Goal: Task Accomplishment & Management: Manage account settings

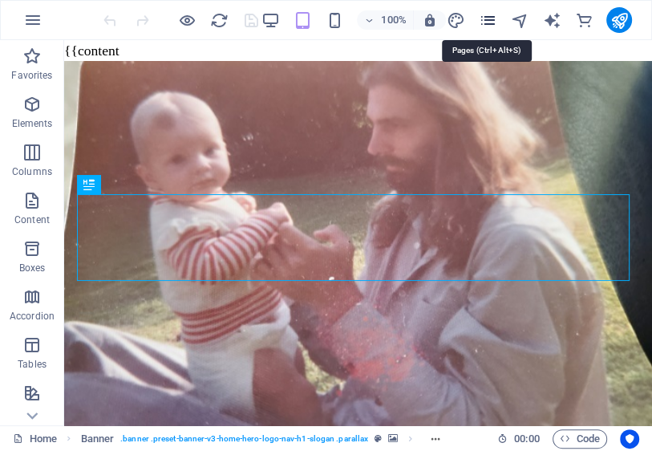
click at [0, 0] on icon "pages" at bounding box center [0, 0] width 0 height 0
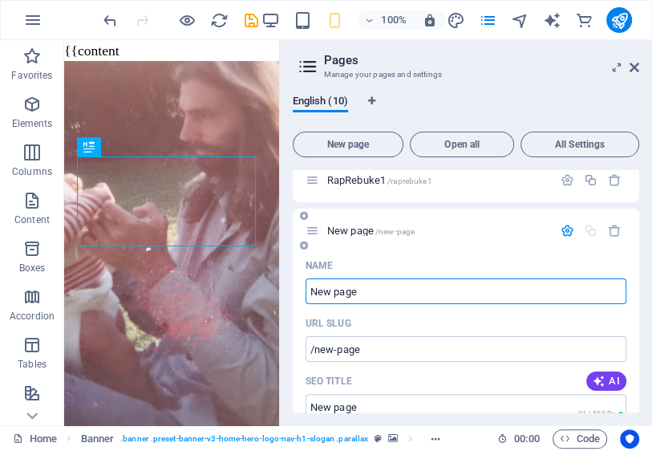
click at [563, 231] on icon "button" at bounding box center [568, 231] width 14 height 14
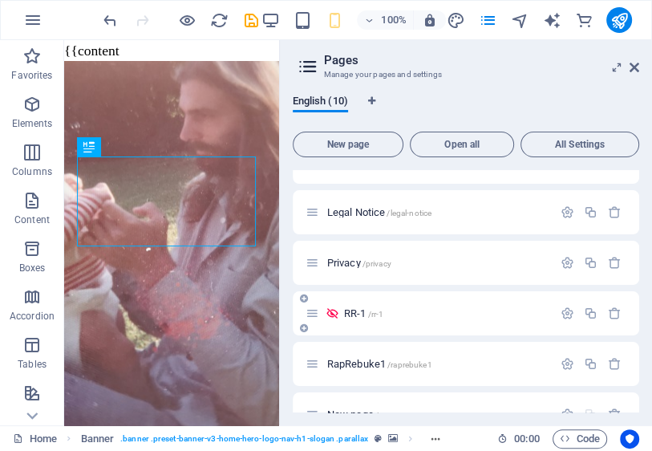
scroll to position [262, 0]
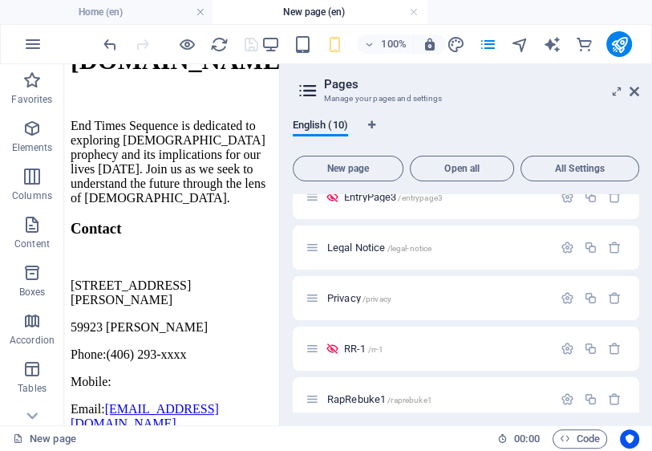
scroll to position [0, 0]
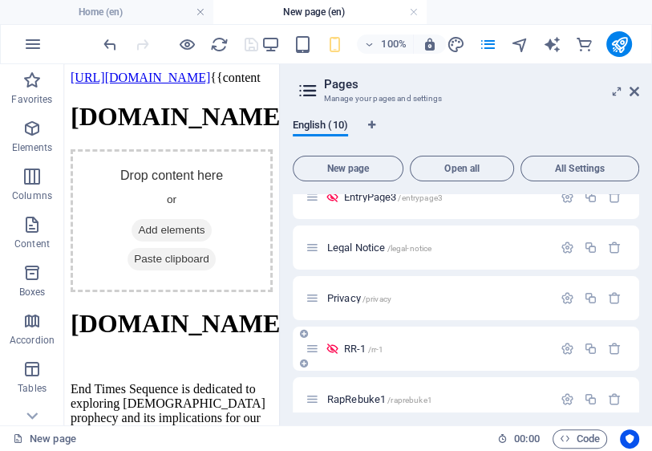
click at [0, 0] on span "RR-1 /rr-1" at bounding box center [0, 0] width 0 height 0
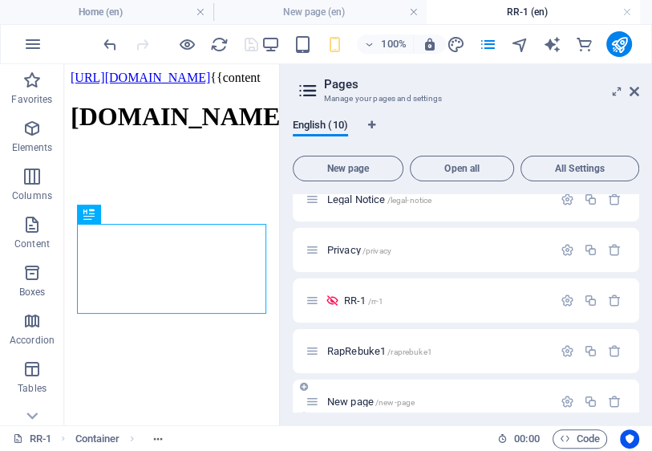
scroll to position [286, 0]
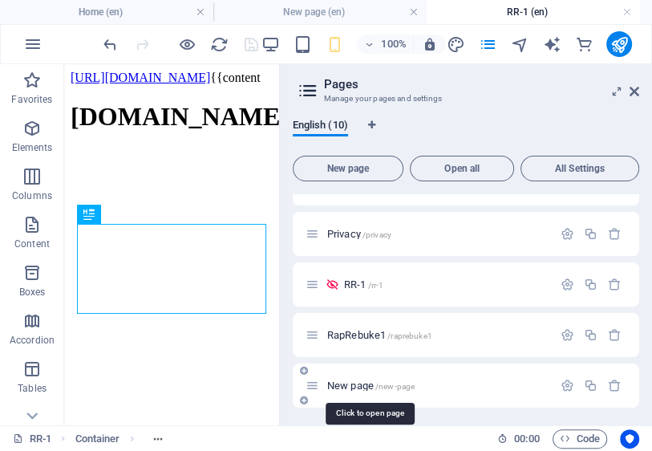
click at [0, 0] on span "New page /new-page" at bounding box center [0, 0] width 0 height 0
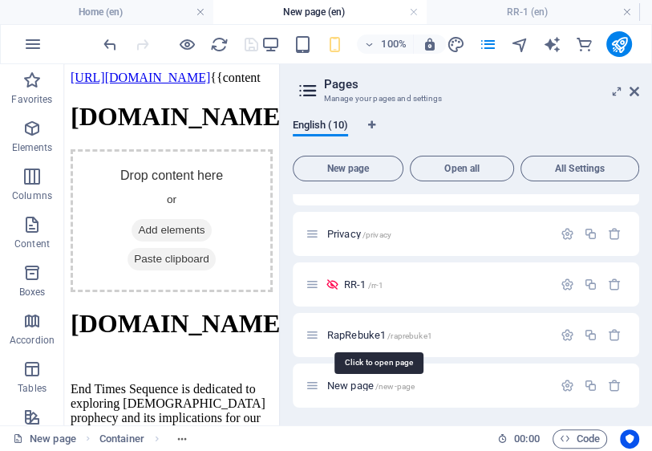
click at [0, 0] on span "RapRebuke1 /raprebuke1" at bounding box center [0, 0] width 0 height 0
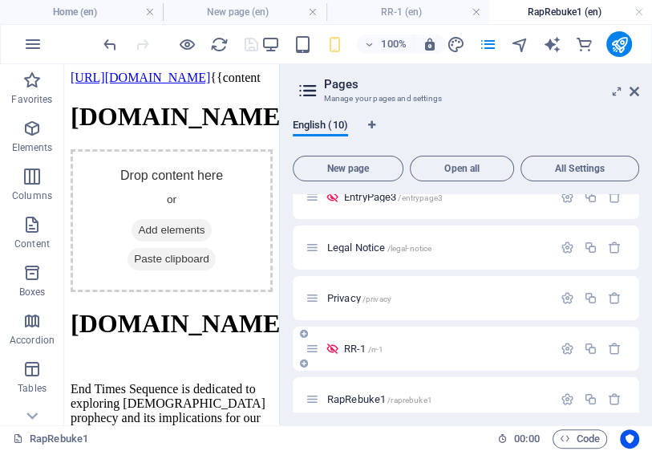
scroll to position [0, 0]
click at [0, 0] on span "RR-1 /rr-1" at bounding box center [0, 0] width 0 height 0
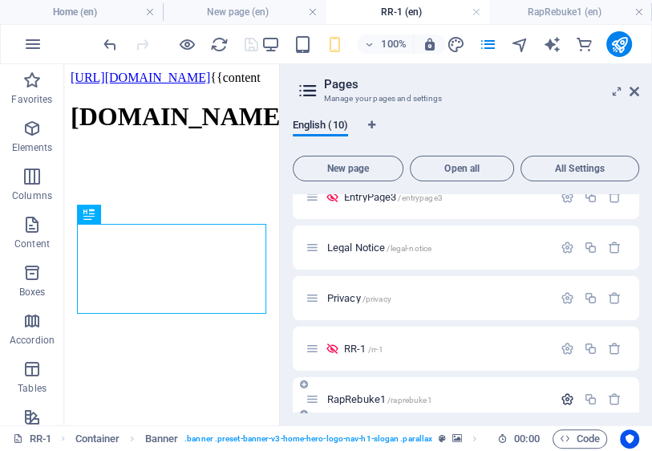
click at [0, 0] on icon "button" at bounding box center [0, 0] width 0 height 0
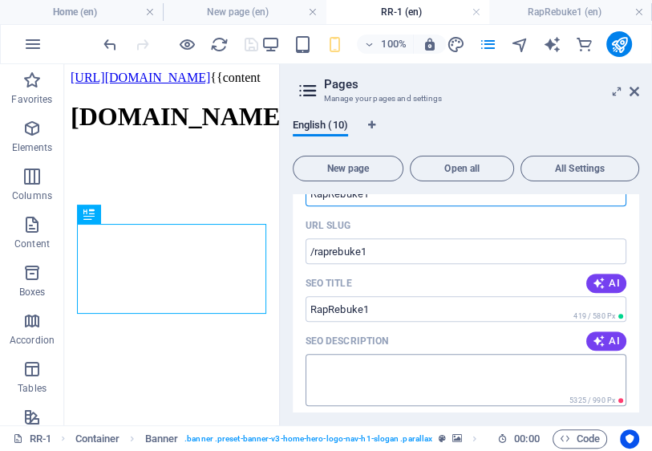
scroll to position [506, 0]
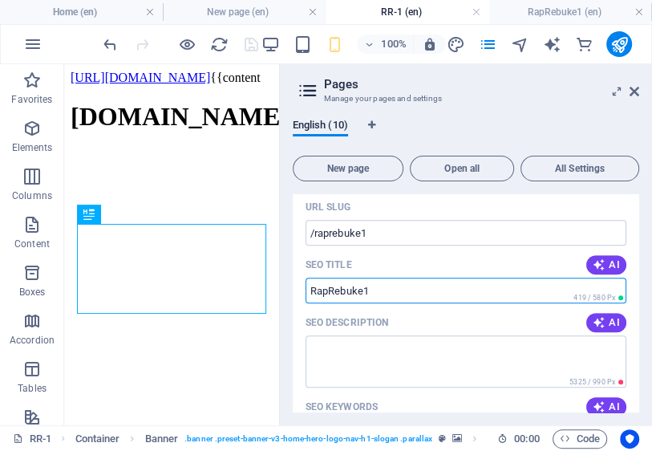
drag, startPoint x: 383, startPoint y: 286, endPoint x: 308, endPoint y: 289, distance: 75.5
click at [314, 289] on input "SEO Title" at bounding box center [466, 291] width 321 height 26
drag, startPoint x: 306, startPoint y: 289, endPoint x: 340, endPoint y: 291, distance: 33.8
click at [340, 291] on input "SEO Title" at bounding box center [466, 291] width 321 height 26
click at [0, 0] on icon "pages" at bounding box center [0, 0] width 0 height 0
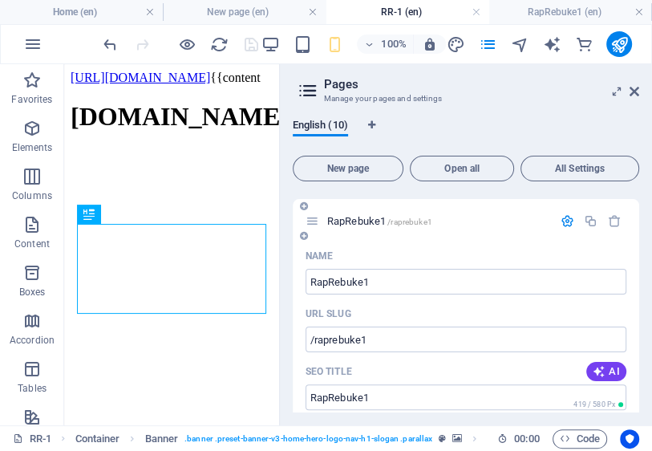
scroll to position [314, 0]
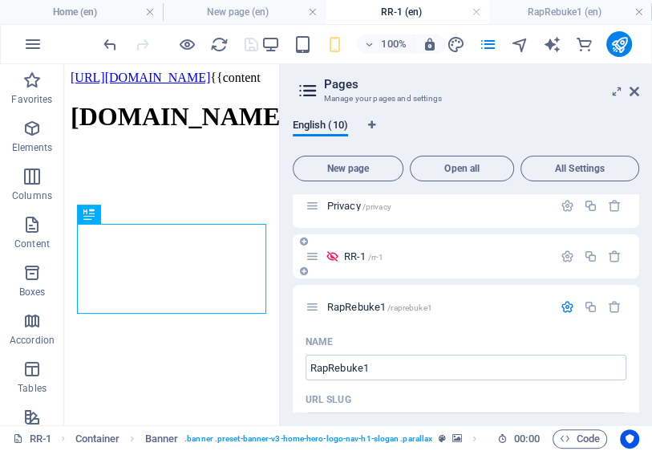
click at [0, 0] on icon "button" at bounding box center [0, 0] width 0 height 0
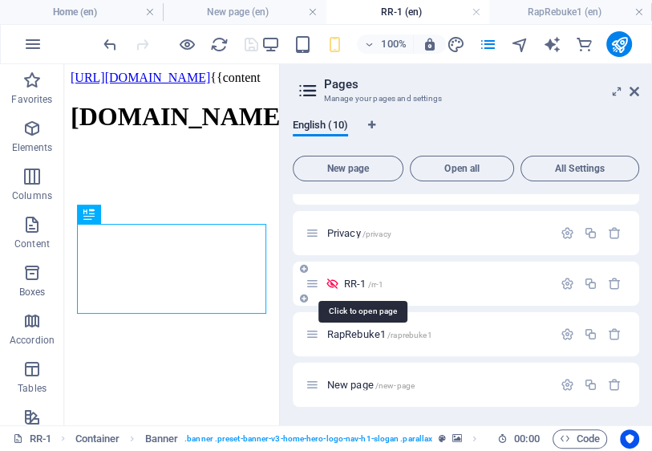
click at [0, 0] on span "RR-1 /rr-1" at bounding box center [0, 0] width 0 height 0
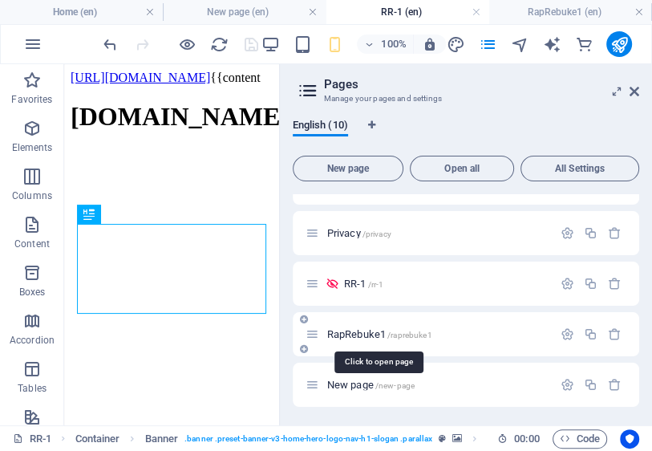
click at [0, 0] on span "RapRebuke1 /raprebuke1" at bounding box center [0, 0] width 0 height 0
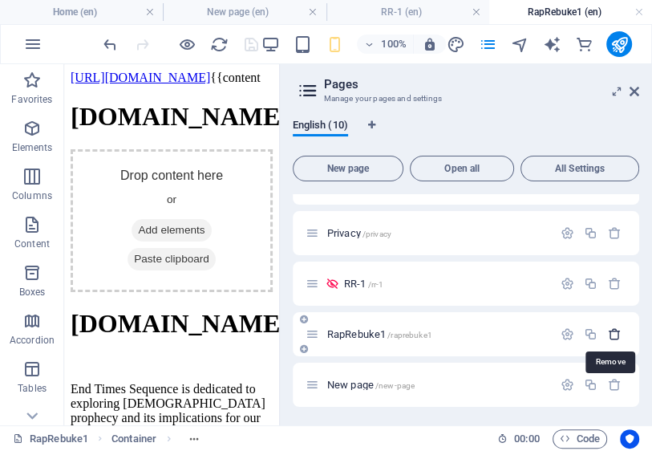
click at [611, 334] on icon "button" at bounding box center [615, 334] width 14 height 14
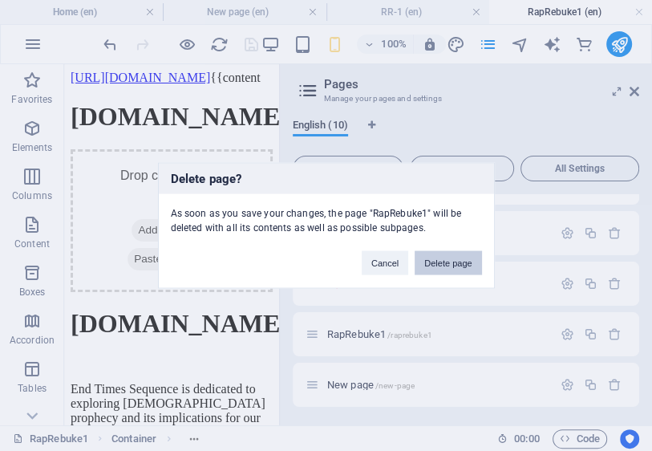
click at [0, 0] on button "Delete page" at bounding box center [0, 0] width 0 height 0
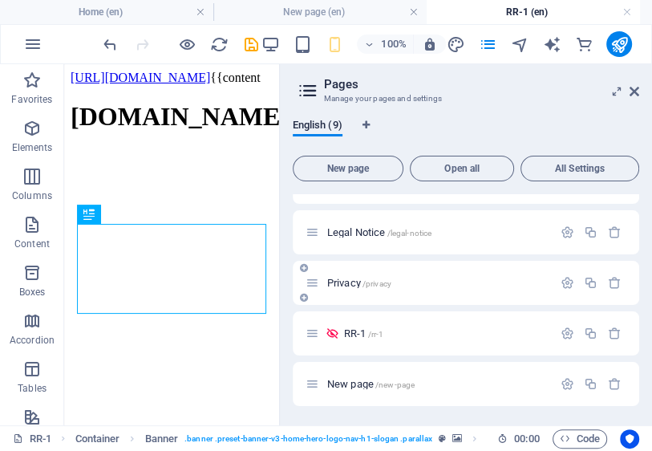
scroll to position [237, 0]
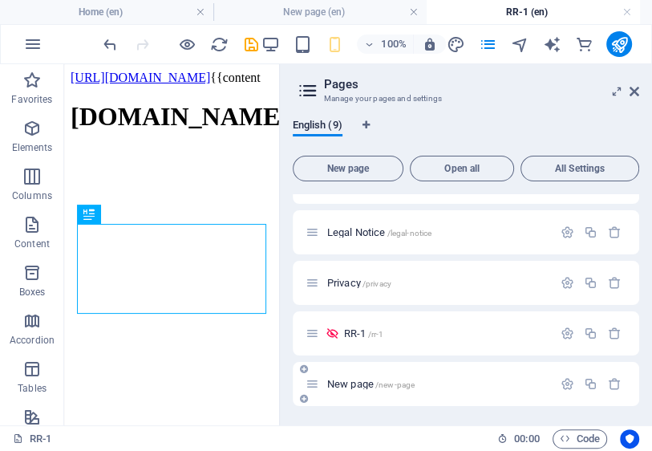
click at [0, 0] on span "New page /new-page" at bounding box center [0, 0] width 0 height 0
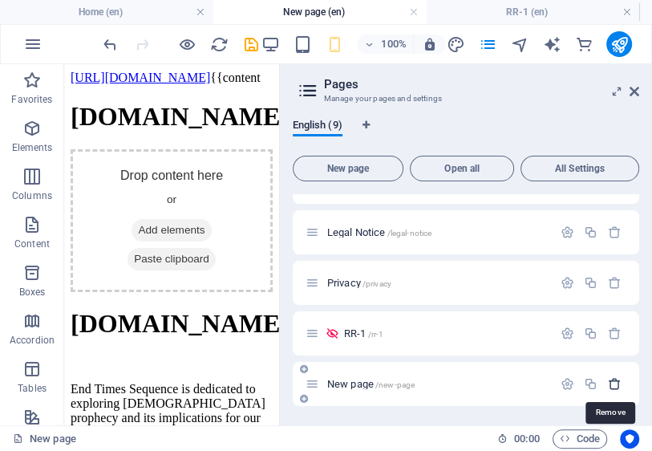
click at [0, 0] on icon "button" at bounding box center [0, 0] width 0 height 0
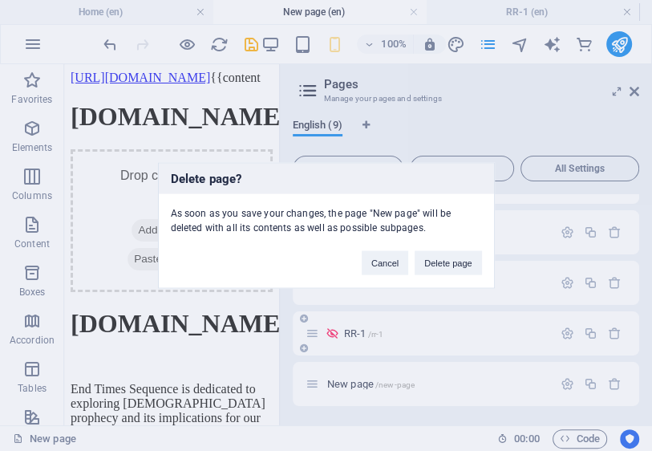
drag, startPoint x: 442, startPoint y: 262, endPoint x: 447, endPoint y: 399, distance: 138.1
click at [0, 0] on button "Delete page" at bounding box center [0, 0] width 0 height 0
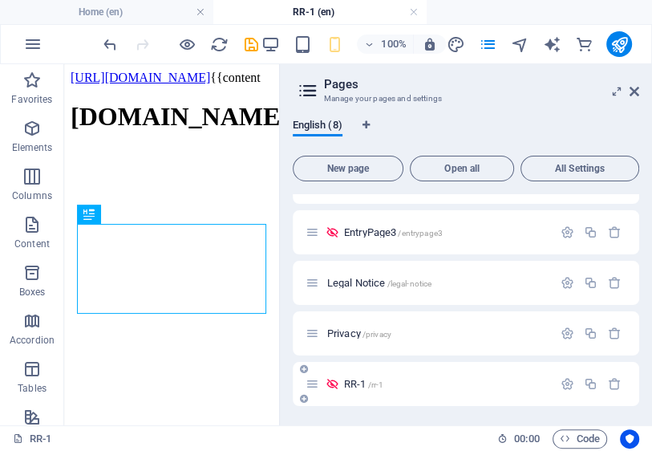
scroll to position [186, 0]
click at [592, 386] on icon "button" at bounding box center [591, 384] width 14 height 14
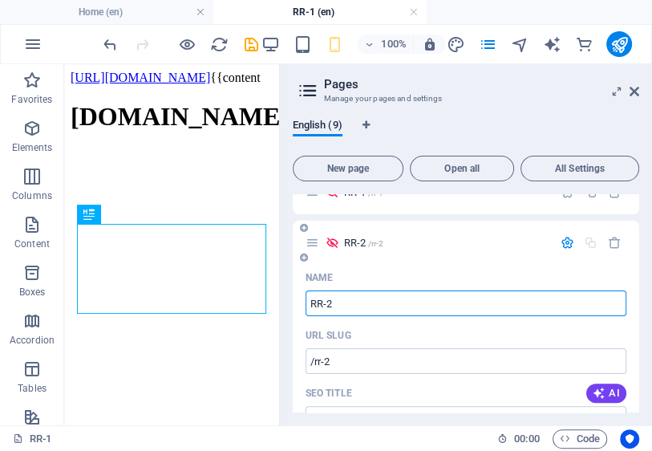
click at [0, 0] on input "RR-2" at bounding box center [0, 0] width 0 height 0
type input "RR-12"
type input "/rr-12"
type input "RR-12"
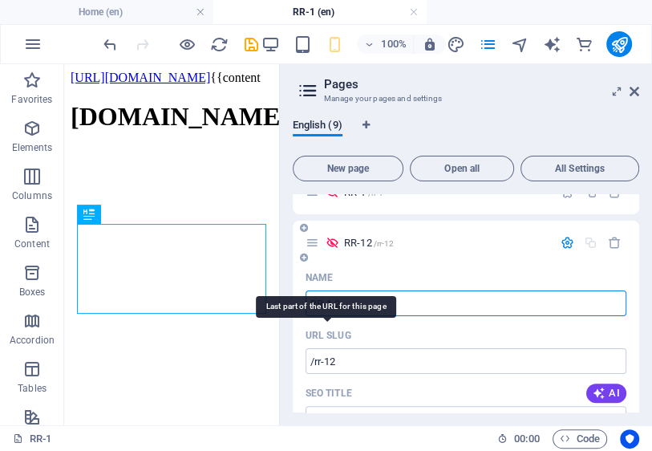
type input "RR-1 2"
type input "/rr-1-2"
type input "RR-1 2"
type input "RR-1 22"
type input "/rr-1-22"
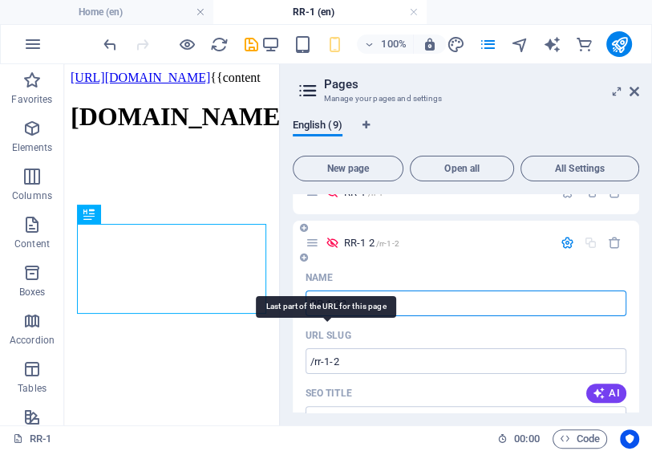
type input "RR-1 22"
type input "RR-1 2nd2"
type input "/rr-1-2nd2"
type input "RR-1 2nd2"
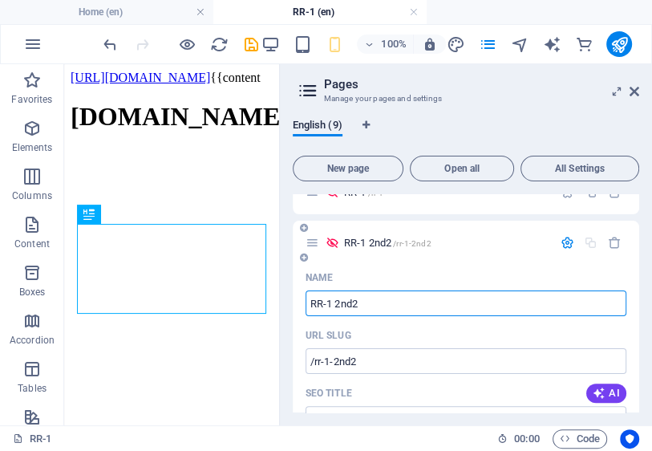
click at [0, 0] on input "RR-1 2nd2" at bounding box center [0, 0] width 0 height 0
type input "RR-1 bac2nd2"
type input "/rr-1-ba2nd2"
type input "RR-1 ba2nd2"
type input "RR-1 backu2nd2"
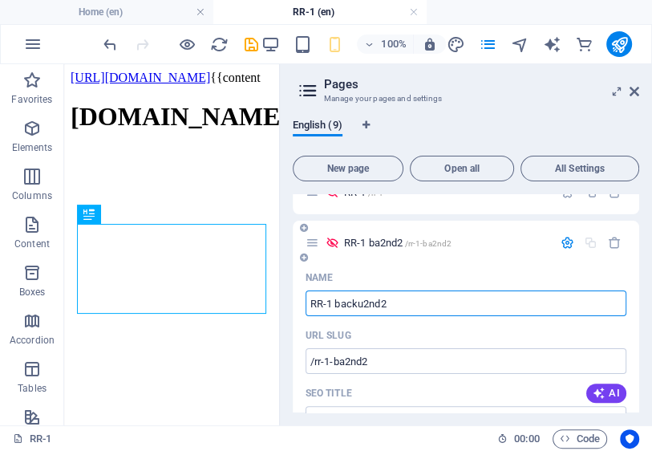
type input "/rr-1-back2nd2"
type input "RR-1 back2nd2"
type input "RR-1 backup 2nd2"
type input "/rr-1-backup2nd2"
type input "RR-1 backup2nd2"
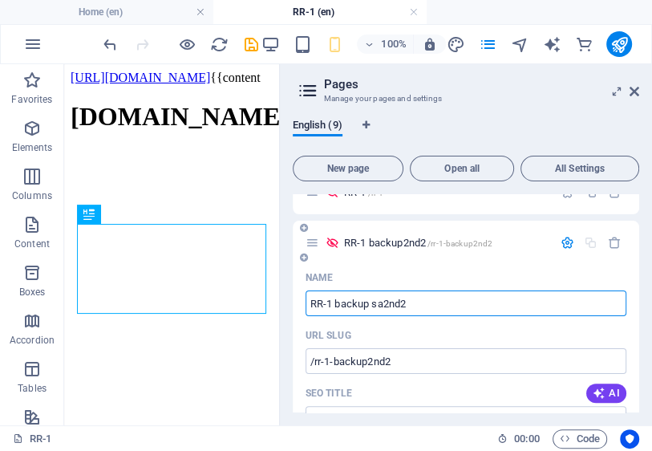
type input "RR-1 backup sav2nd2"
type input "/rr-1-backup-s2nd2"
type input "RR-1 backup s2nd2"
type input "RR-1 backup savend2"
type input "/rr-1-backup-save2nd2"
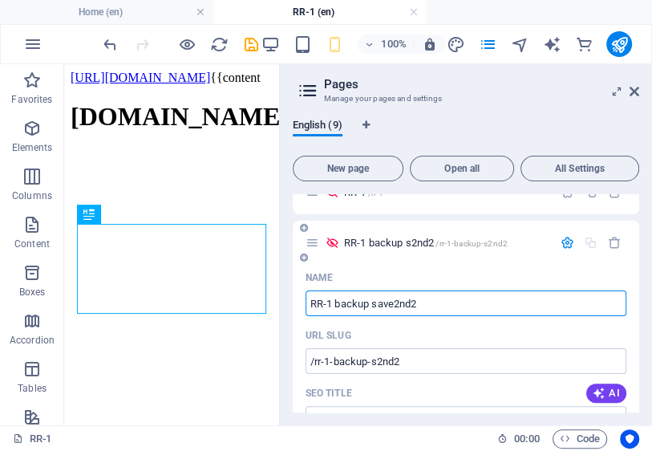
type input "RR-1 backup save2nd2"
type input "RR-1 backup save"
type input "/rr-1-backup-save"
type input "RR-1 backup save"
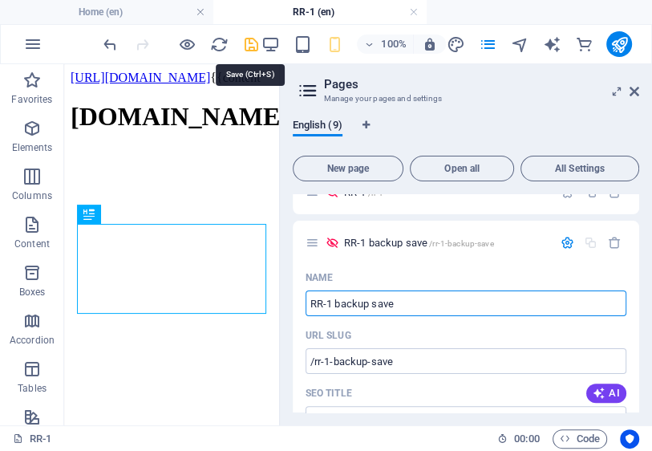
click at [0, 0] on icon "save" at bounding box center [0, 0] width 0 height 0
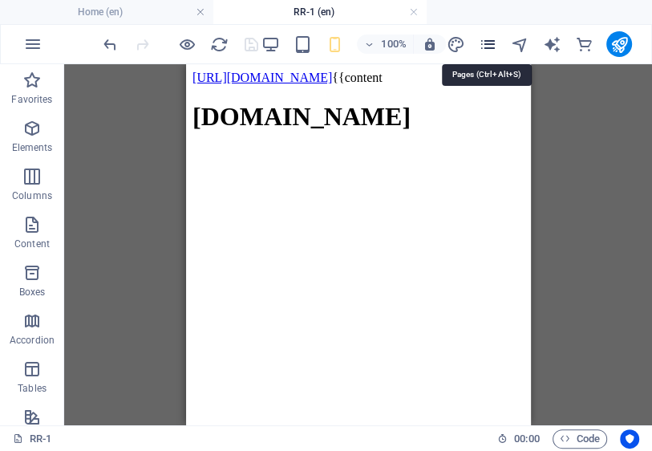
click at [0, 0] on icon "pages" at bounding box center [0, 0] width 0 height 0
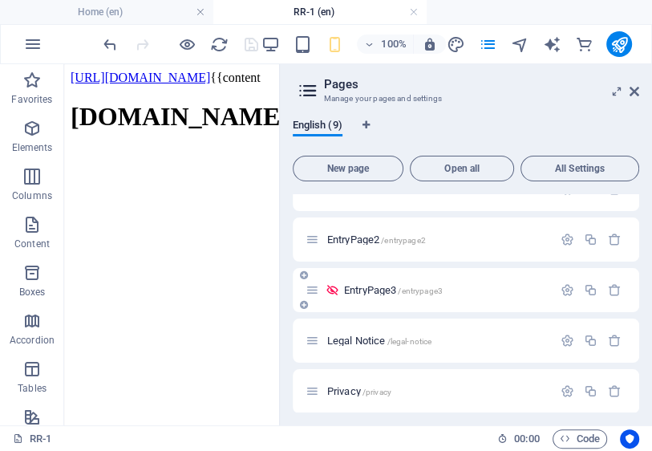
scroll to position [237, 0]
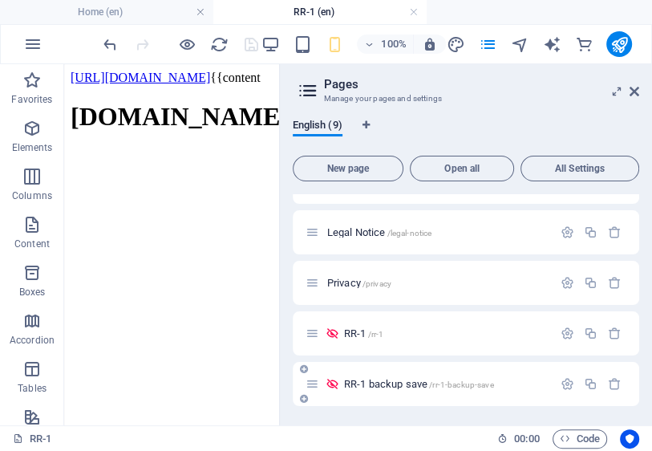
click at [406, 383] on span "RR-1 backup save /rr-1-backup-save" at bounding box center [419, 384] width 150 height 12
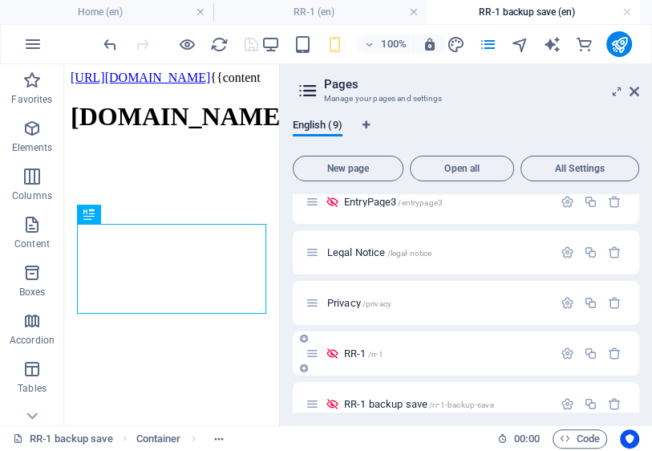
scroll to position [235, 0]
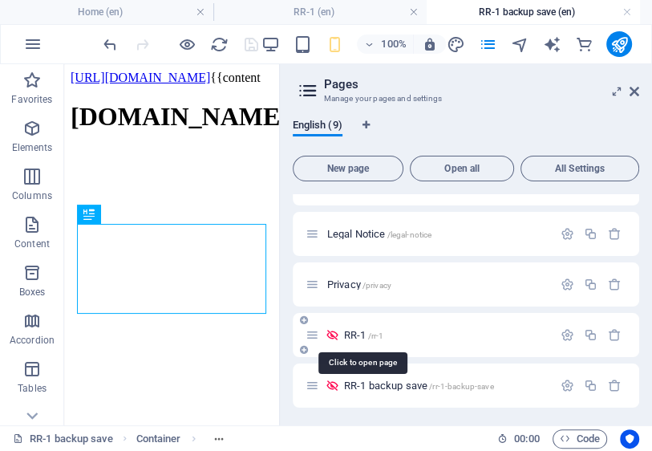
click at [353, 337] on span "RR-1 /rr-1" at bounding box center [363, 335] width 39 height 12
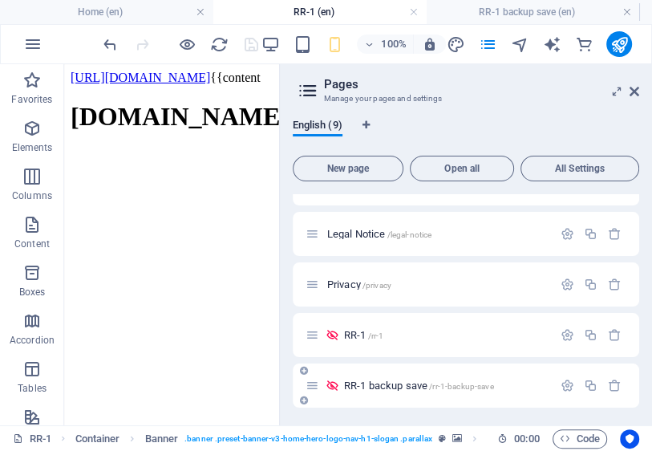
click at [360, 377] on div "RR-1 backup save /rr-1-backup-save" at bounding box center [429, 385] width 247 height 18
click at [360, 387] on span "RR-1 backup save /rr-1-backup-save" at bounding box center [419, 385] width 150 height 12
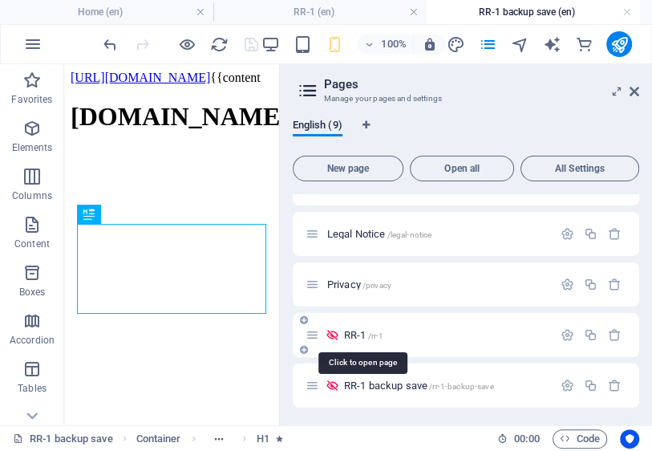
click at [353, 334] on span "RR-1 /rr-1" at bounding box center [363, 335] width 39 height 12
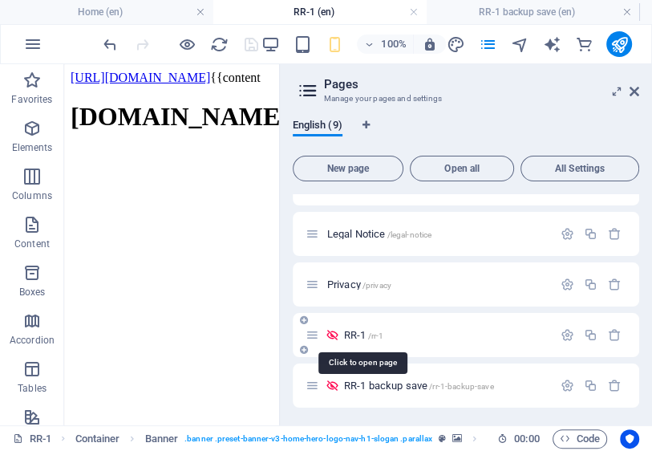
click at [362, 337] on span "RR-1 /rr-1" at bounding box center [363, 335] width 39 height 12
drag, startPoint x: 359, startPoint y: 338, endPoint x: 565, endPoint y: 335, distance: 205.4
click at [562, 333] on icon "button" at bounding box center [568, 335] width 14 height 14
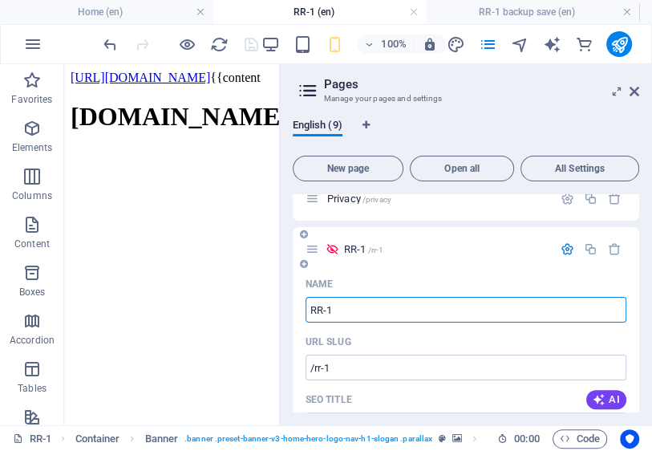
scroll to position [299, 0]
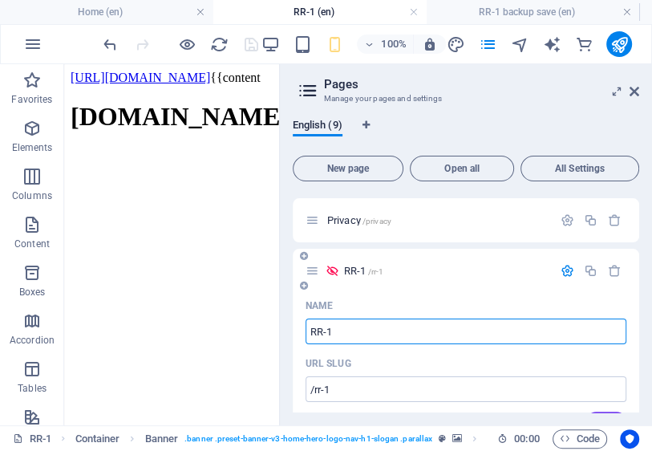
click at [565, 270] on icon "button" at bounding box center [568, 271] width 14 height 14
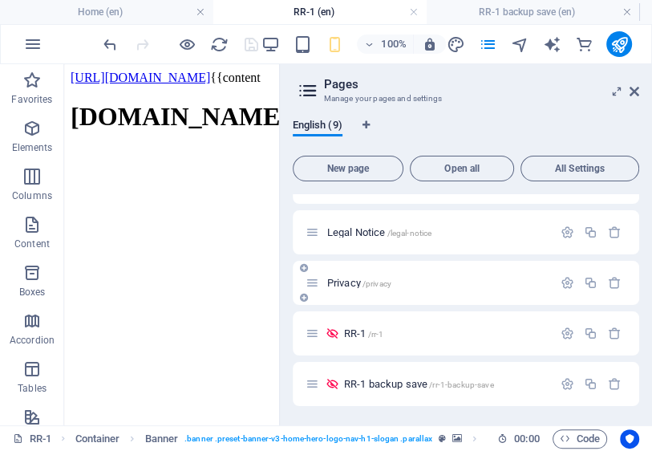
scroll to position [237, 0]
click at [423, 385] on span "RR-1 backup save /rr-1-backup-save" at bounding box center [419, 384] width 150 height 12
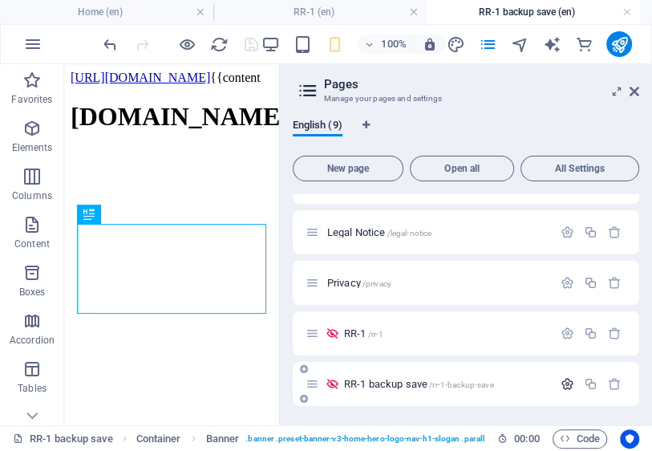
click at [567, 383] on icon "button" at bounding box center [568, 384] width 14 height 14
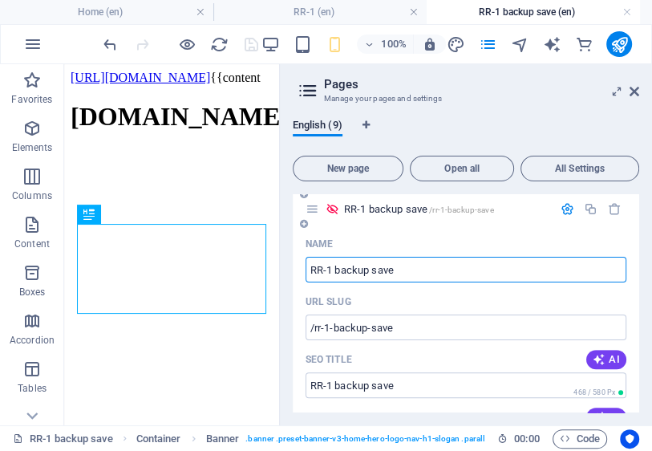
scroll to position [359, 0]
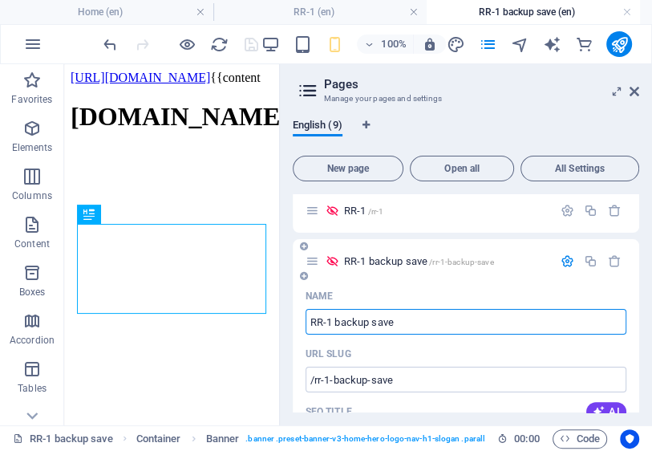
drag, startPoint x: 395, startPoint y: 322, endPoint x: 332, endPoint y: 323, distance: 62.6
click at [0, 0] on input "RR-1 backup save" at bounding box center [0, 0] width 0 height 0
drag, startPoint x: 373, startPoint y: 326, endPoint x: 330, endPoint y: 322, distance: 42.6
click at [0, 0] on input "RR-1 backup save" at bounding box center [0, 0] width 0 height 0
type input "RR-1 save"
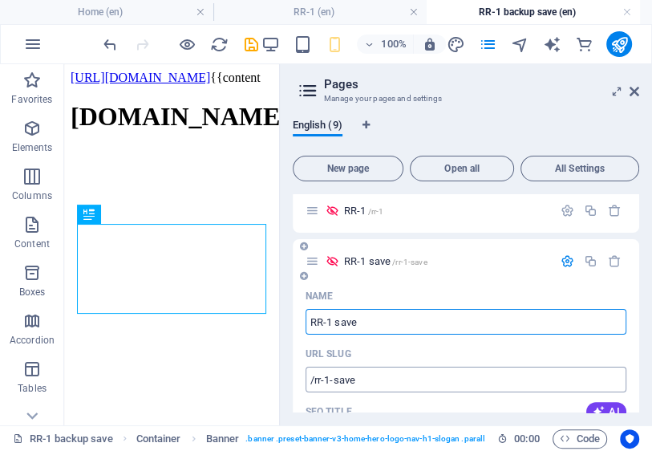
type input "/rr-1-save"
type input "RR-1 save"
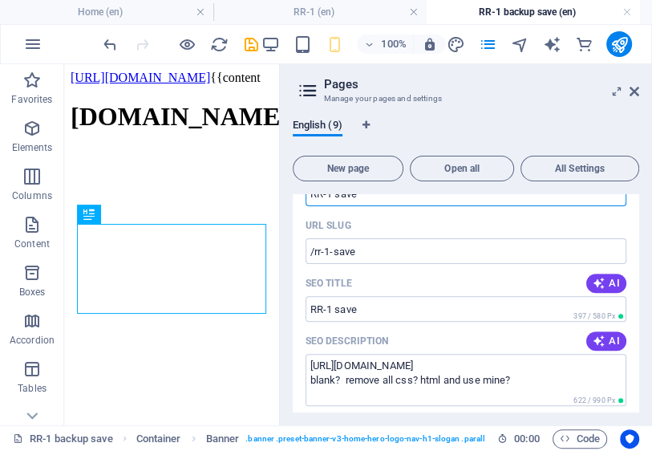
scroll to position [295, 0]
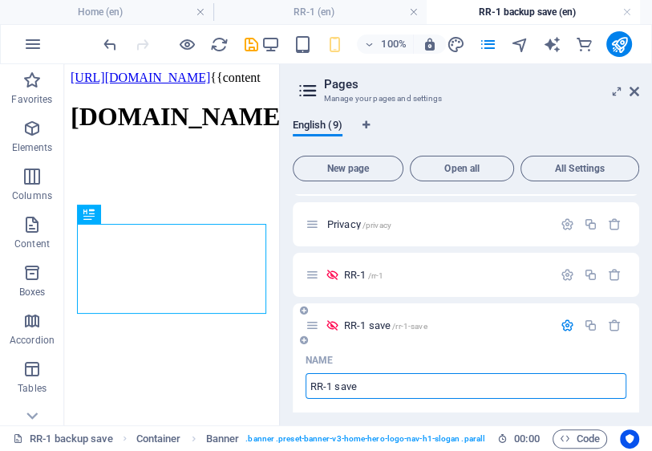
type input "RR-1 save"
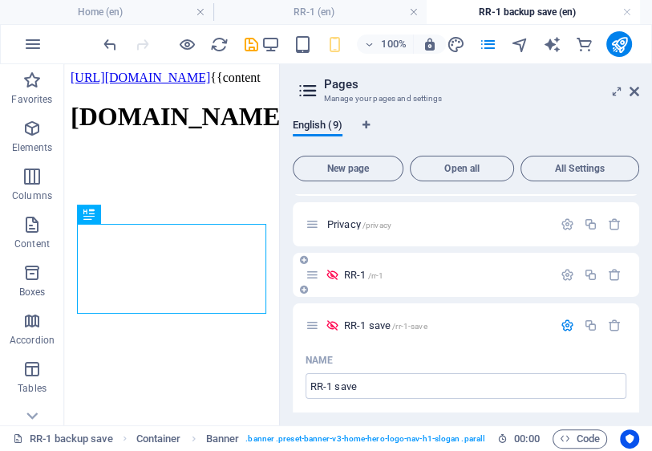
click at [565, 323] on icon "button" at bounding box center [568, 325] width 14 height 14
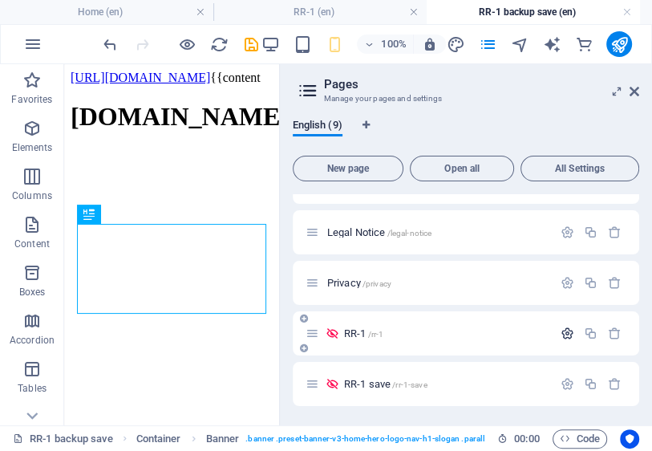
click at [565, 334] on icon "button" at bounding box center [568, 333] width 14 height 14
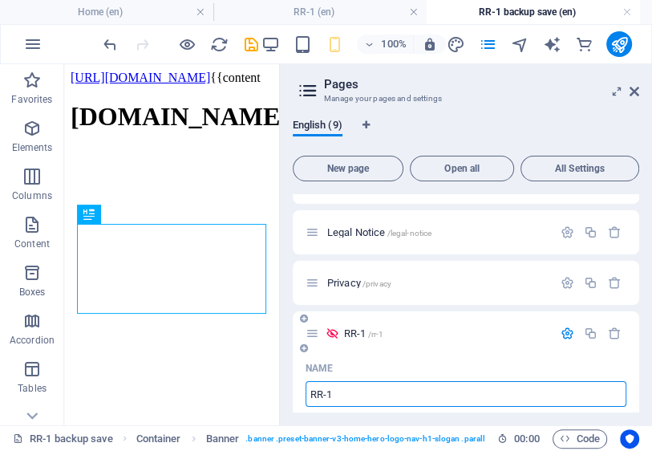
scroll to position [365, 0]
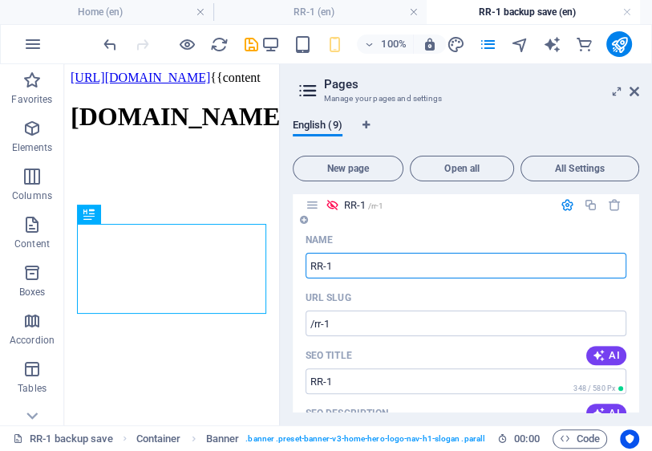
click at [381, 266] on input "RR-1" at bounding box center [466, 266] width 321 height 26
type input "RR-1 backup save"
type input "/rr-1-backup-save"
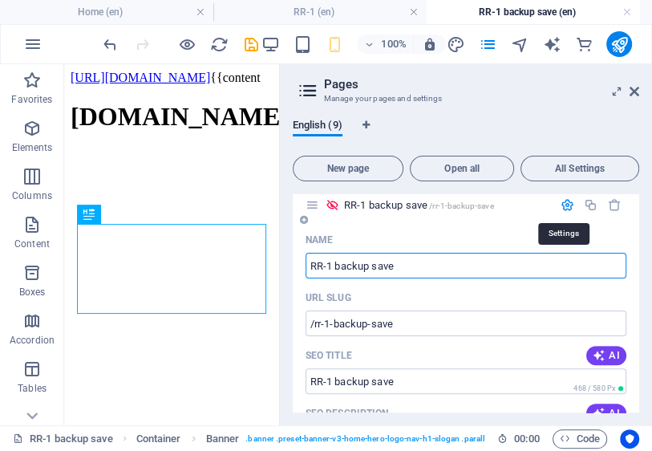
type input "RR-1 backup save"
click at [567, 207] on icon "button" at bounding box center [568, 205] width 14 height 14
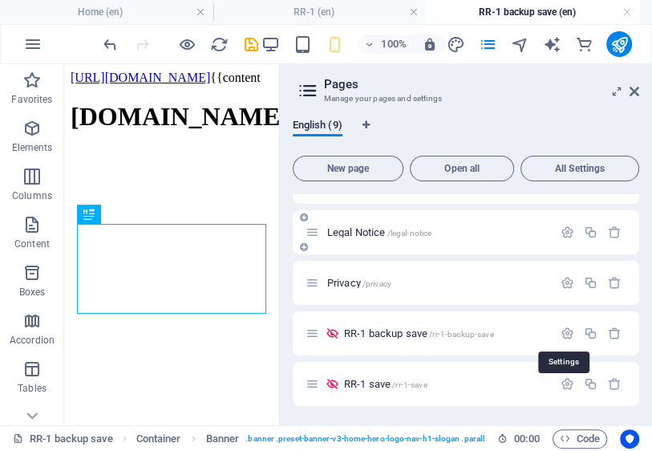
scroll to position [237, 0]
click at [252, 46] on icon "save" at bounding box center [251, 44] width 18 height 18
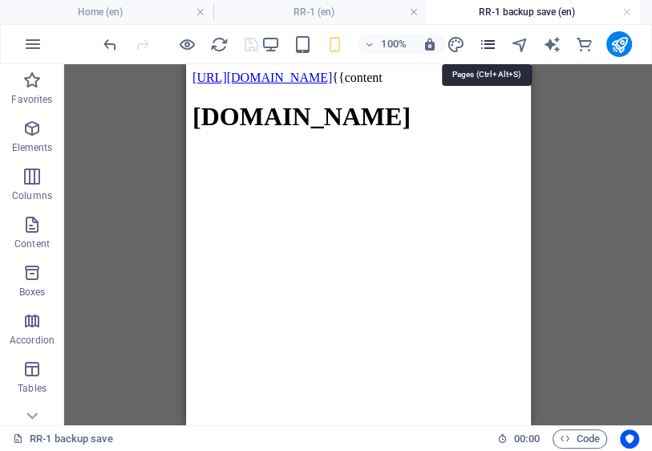
click at [0, 0] on icon "pages" at bounding box center [0, 0] width 0 height 0
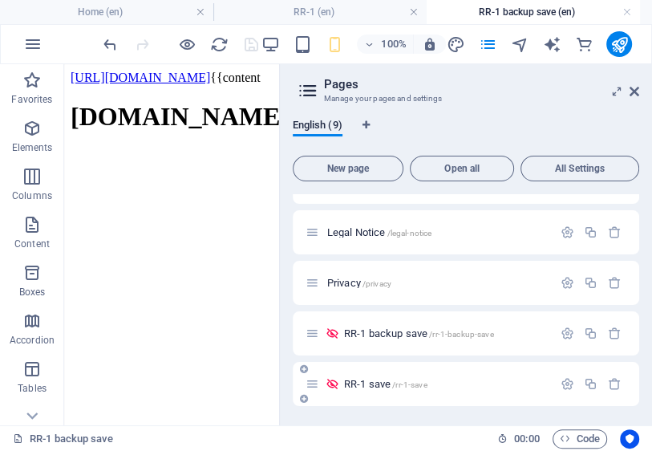
click at [0, 0] on span "RR-1 save /rr-1-save" at bounding box center [0, 0] width 0 height 0
click at [0, 0] on icon "button" at bounding box center [0, 0] width 0 height 0
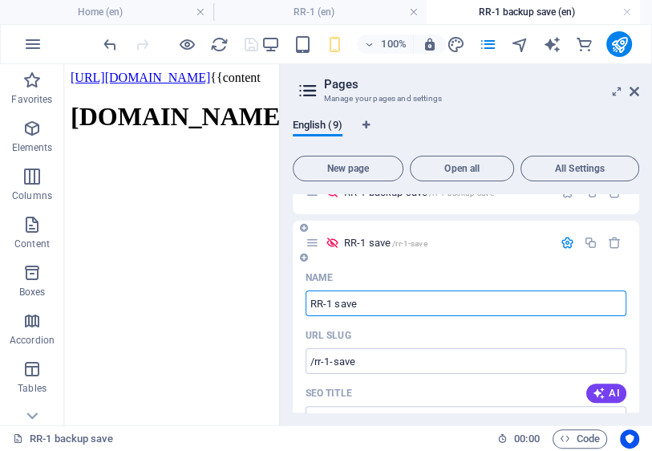
drag, startPoint x: 329, startPoint y: 307, endPoint x: 359, endPoint y: 311, distance: 30.7
click at [361, 310] on input "RR-1 save" at bounding box center [466, 303] width 321 height 26
type input "RR-1Wo"
type input "/rr-1w"
type input "RR-1W"
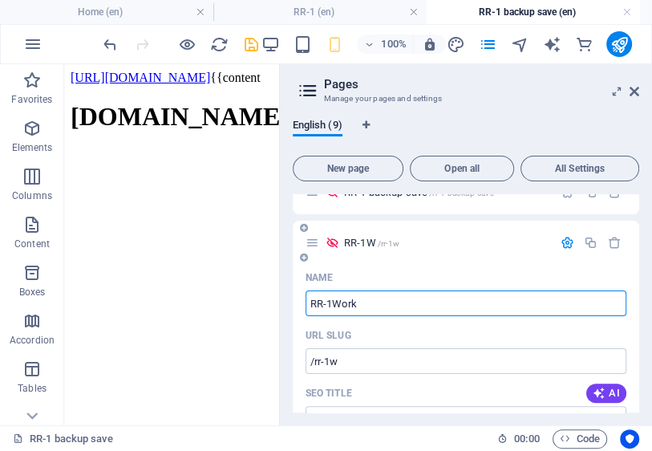
type input "RR-1Worki"
type input "/rr-1wor"
type input "RR-1Wor"
type input "RR-1Working"
type input "/rr-1working"
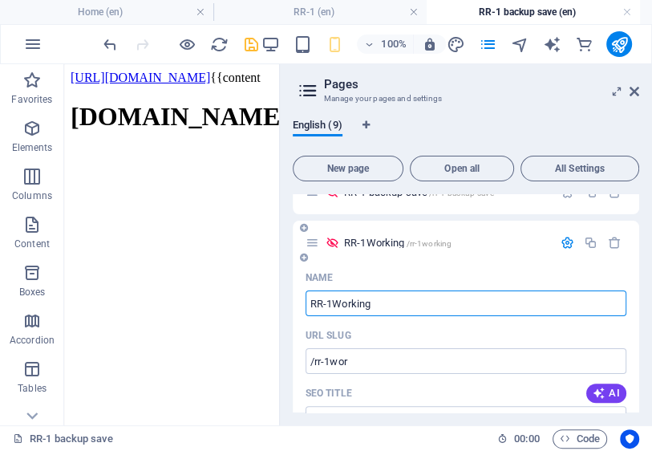
type input "RR-1Working"
click at [0, 0] on icon "save" at bounding box center [0, 0] width 0 height 0
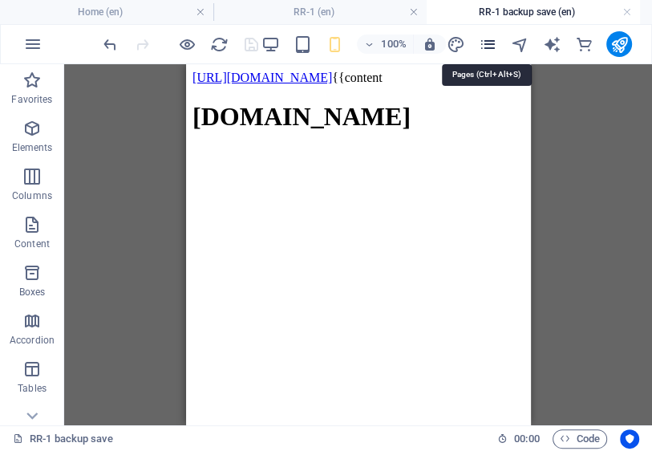
click at [0, 0] on icon "pages" at bounding box center [0, 0] width 0 height 0
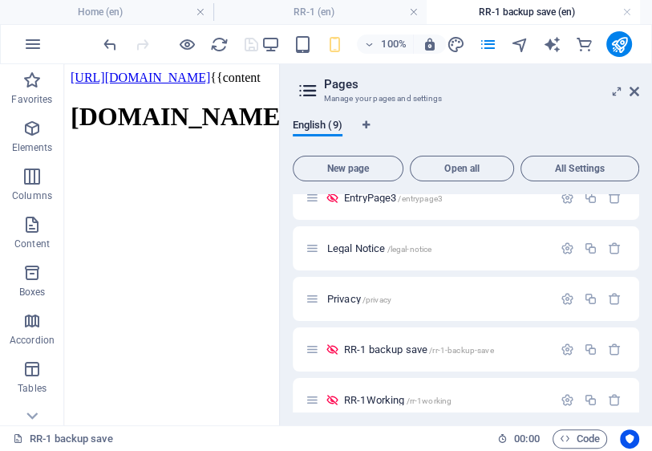
scroll to position [237, 0]
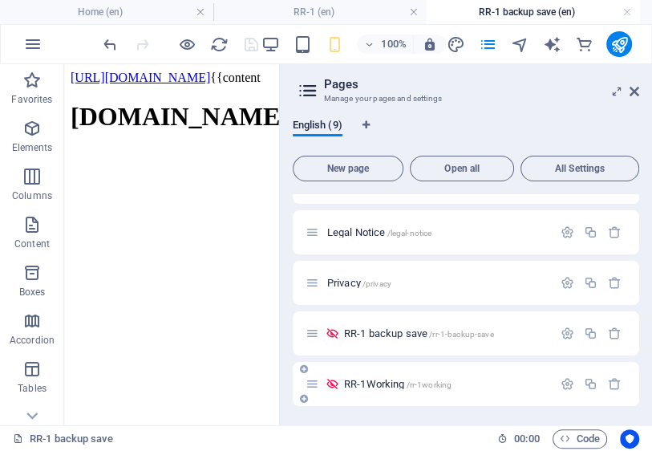
click at [0, 0] on span "RR-1Working /rr-1working" at bounding box center [0, 0] width 0 height 0
drag, startPoint x: 497, startPoint y: 376, endPoint x: 488, endPoint y: 313, distance: 64.0
click at [0, 0] on div "Home / EntryPage-home /entrypage-home EntryPage1-home /entrypage1-home EntryPag…" at bounding box center [0, 0] width 0 height 0
drag, startPoint x: 496, startPoint y: 381, endPoint x: 532, endPoint y: 397, distance: 39.5
click at [0, 0] on div "RR-1Working /rr-1working" at bounding box center [0, 0] width 0 height 0
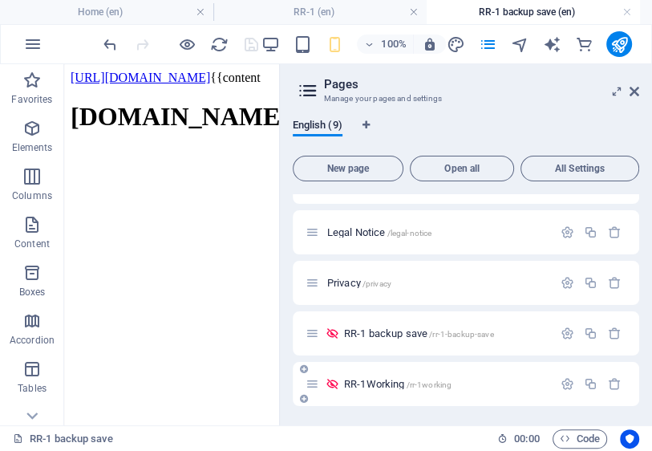
click at [0, 0] on span "RR-1Working /rr-1working" at bounding box center [0, 0] width 0 height 0
click at [0, 0] on icon "button" at bounding box center [0, 0] width 0 height 0
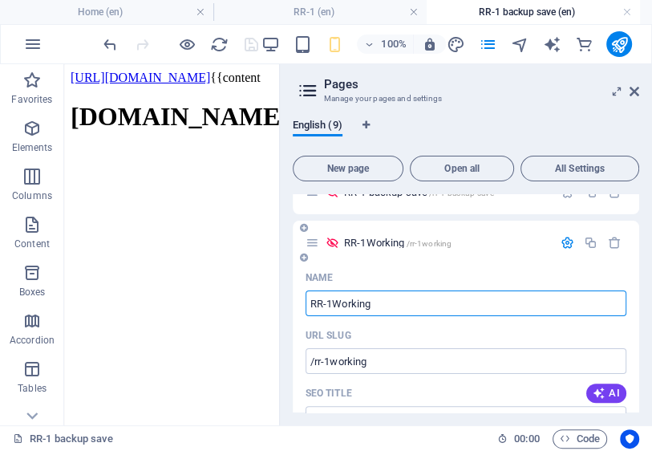
click at [0, 0] on input "RR-1Working" at bounding box center [0, 0] width 0 height 0
type input "RR-1 Working"
type input "/rr-1-working"
type input "RR-1 Working"
type input "RR-1 acWorking"
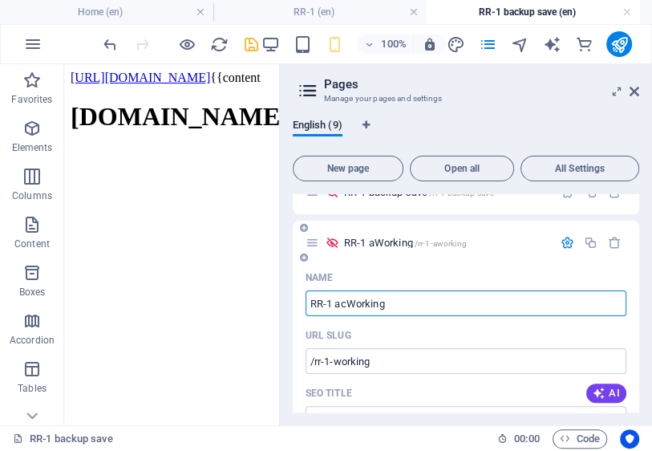
type input "/rr-1-aworking"
type input "RR-1 aWorking"
type input "RR-1 actWorking"
type input "/rr-1-acworking"
type input "RR-1 acWorking"
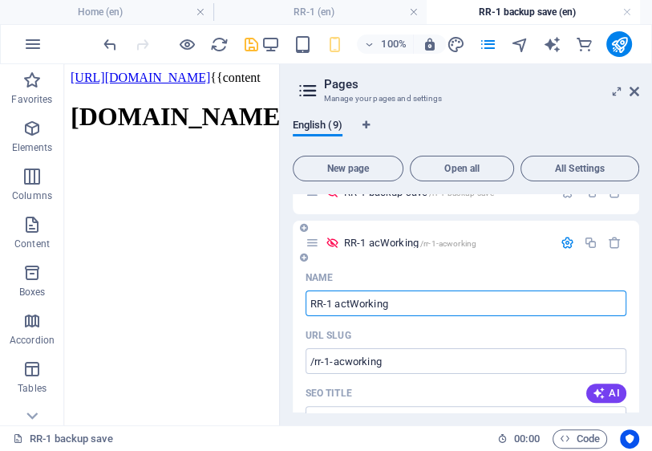
type input "RR-1 actWorking"
type input "/rr-1-actworking"
type input "RR-1 actWorking"
type input "RR-1 activaterking"
type input "/rr-1-activateworking"
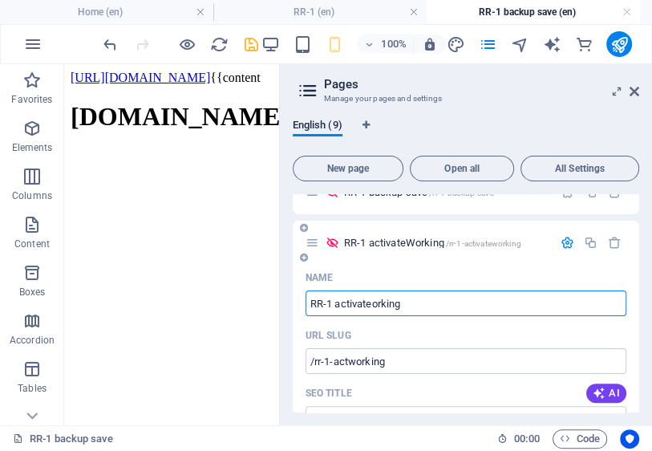
type input "RR-1 activateWorking"
type input "RR-1 activate"
type input "/rr-1-activate"
type input "RR-1 activate"
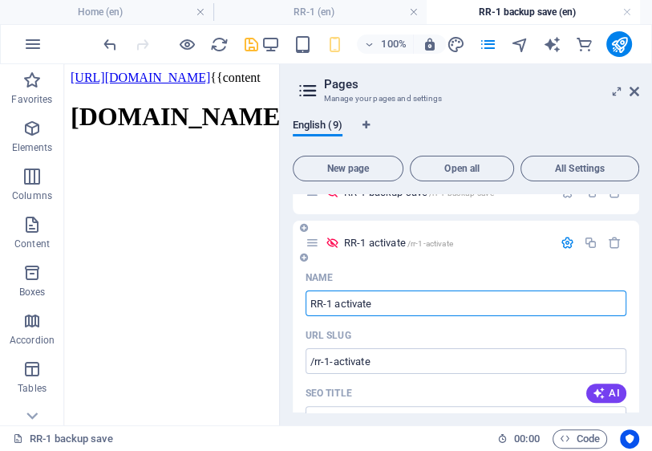
click at [0, 0] on icon "button" at bounding box center [0, 0] width 0 height 0
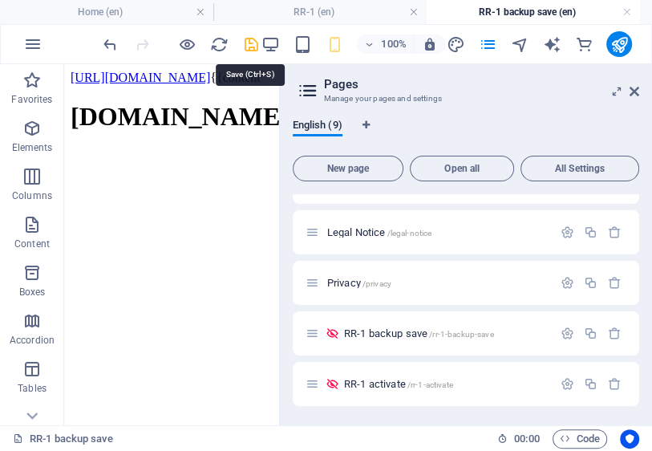
click at [249, 45] on icon "save" at bounding box center [251, 44] width 18 height 18
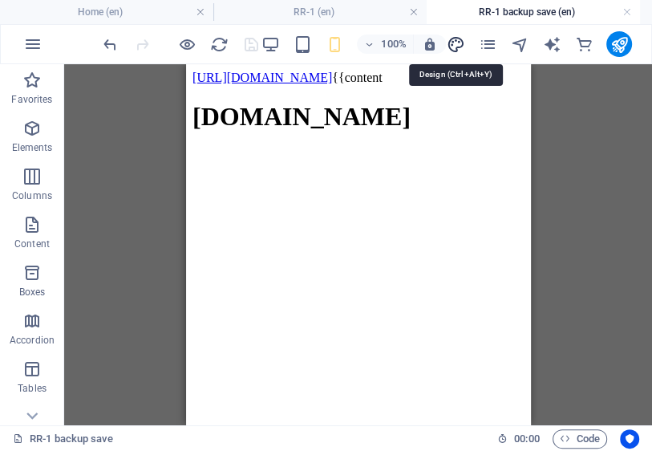
click at [0, 0] on icon "design" at bounding box center [0, 0] width 0 height 0
select select "800"
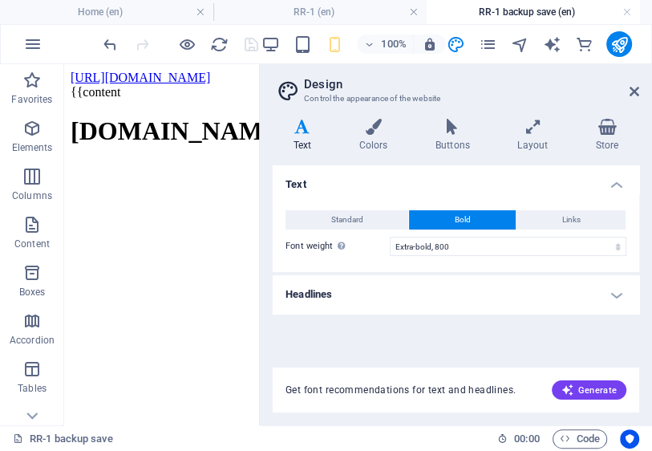
click at [536, 17] on h4 "RR-1 backup save (en)" at bounding box center [533, 12] width 213 height 18
click at [0, 0] on icon "reload" at bounding box center [0, 0] width 0 height 0
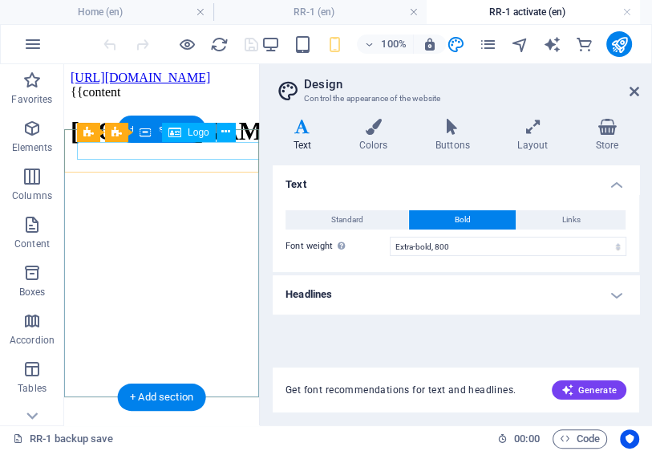
scroll to position [0, 0]
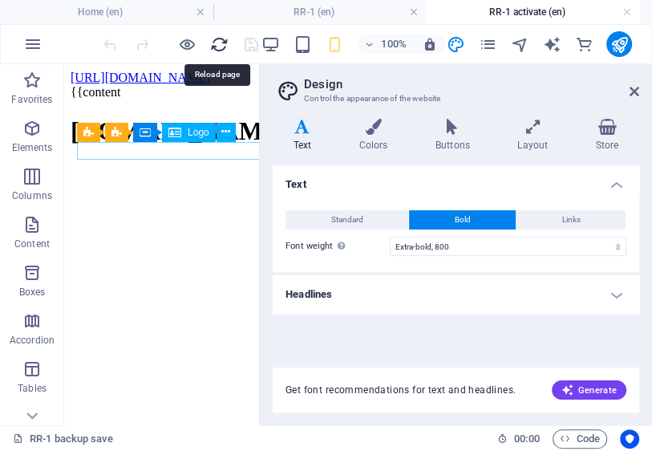
click at [0, 0] on icon "reload" at bounding box center [0, 0] width 0 height 0
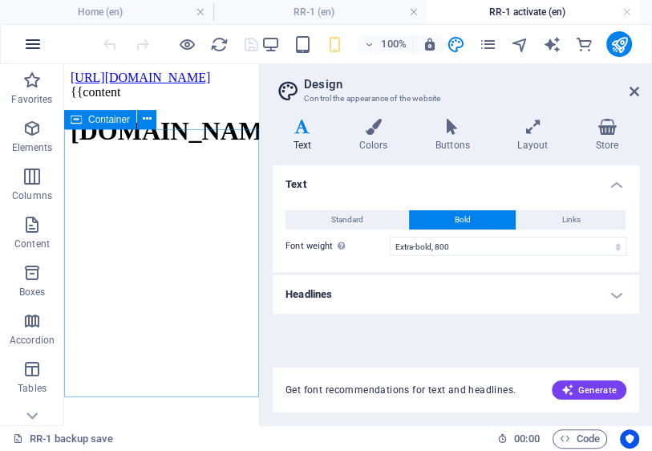
click at [0, 0] on icon "button" at bounding box center [0, 0] width 0 height 0
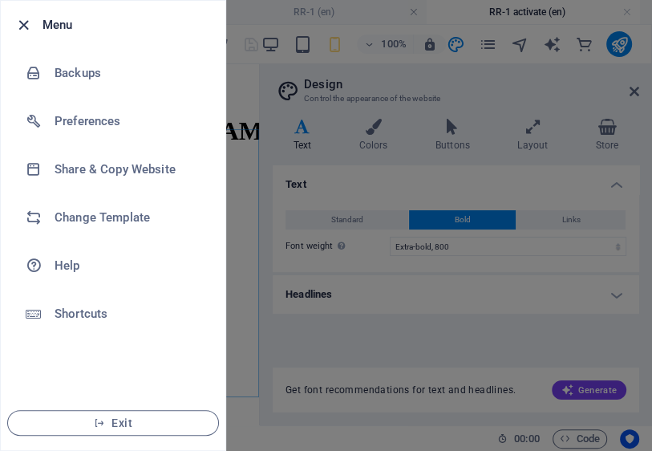
click at [24, 25] on icon "button" at bounding box center [23, 25] width 18 height 18
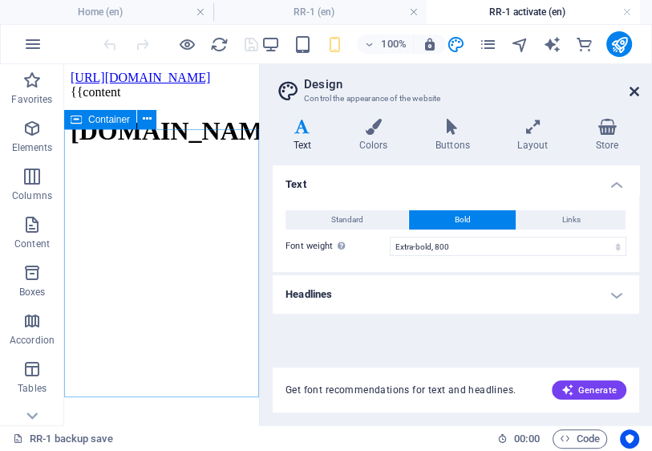
click at [636, 91] on icon at bounding box center [635, 91] width 10 height 13
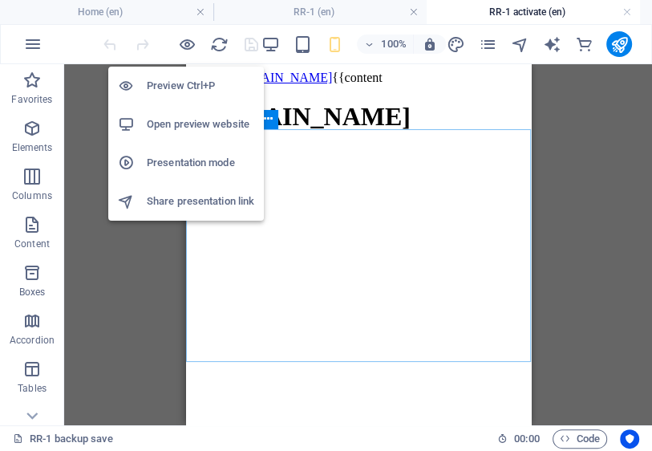
click at [192, 87] on h6 "Preview Ctrl+P" at bounding box center [200, 85] width 107 height 19
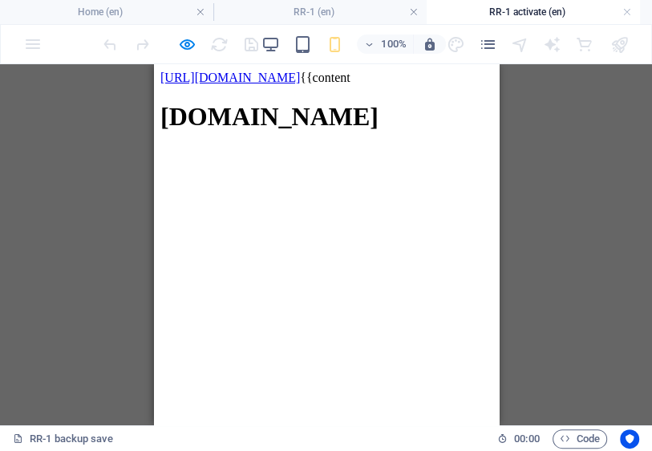
click at [378, 107] on span "[DOMAIN_NAME]" at bounding box center [269, 116] width 218 height 29
